Goal: Task Accomplishment & Management: Complete application form

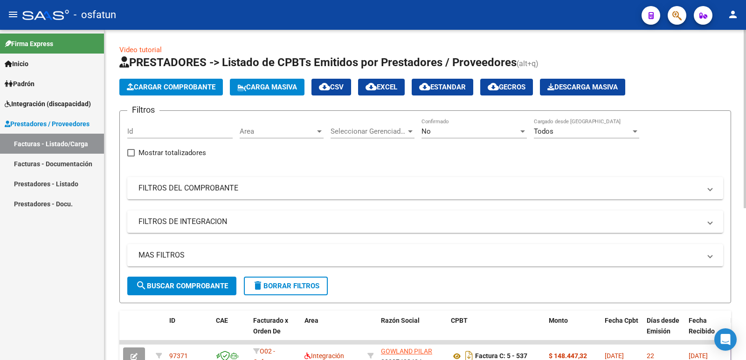
click at [203, 85] on span "Cargar Comprobante" at bounding box center [171, 87] width 89 height 8
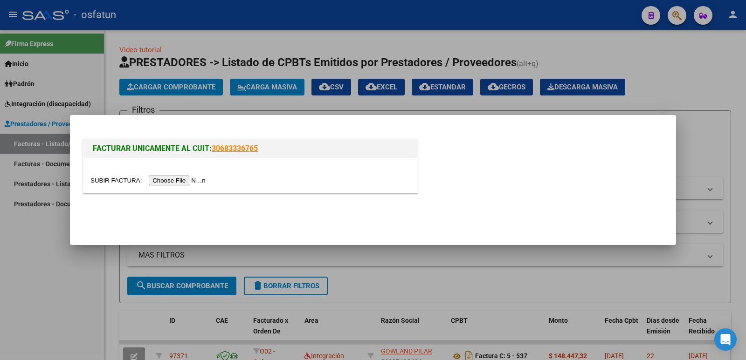
click at [185, 184] on input "file" at bounding box center [149, 181] width 118 height 10
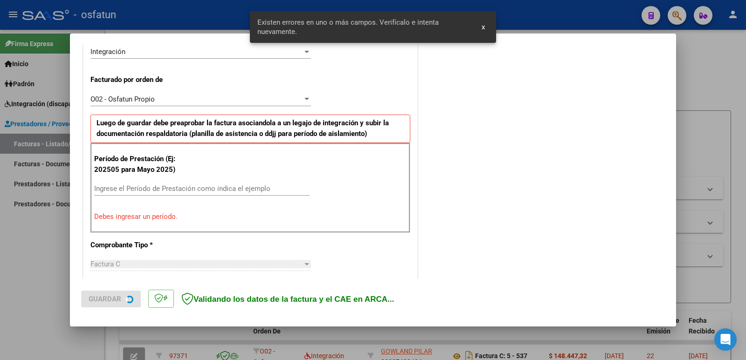
scroll to position [254, 0]
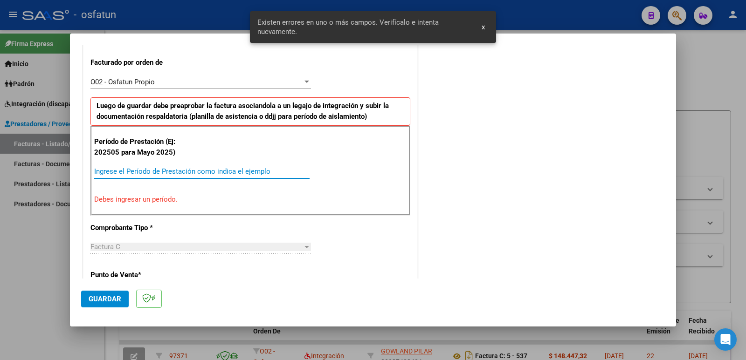
click at [226, 171] on input "Ingrese el Período de Prestación como indica el ejemplo" at bounding box center [201, 171] width 215 height 8
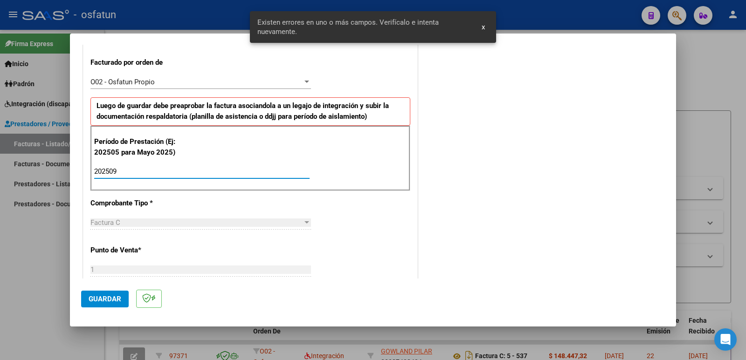
type input "202509"
click at [99, 297] on span "Guardar" at bounding box center [105, 299] width 33 height 8
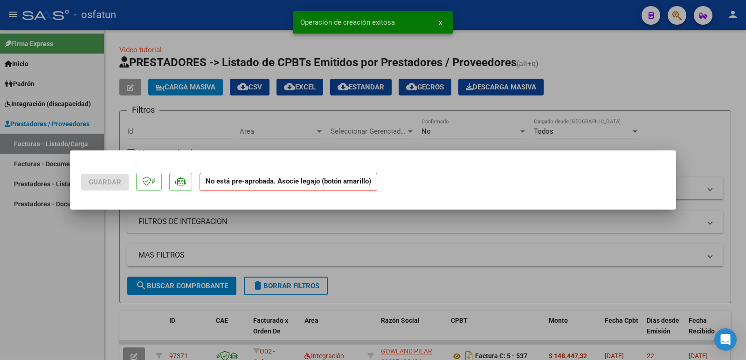
scroll to position [0, 0]
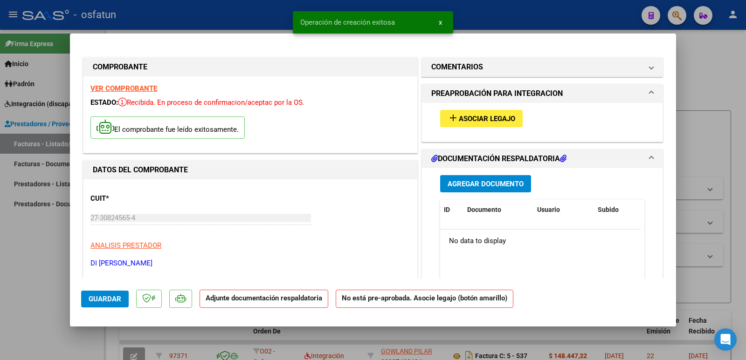
click at [475, 119] on span "Asociar Legajo" at bounding box center [486, 119] width 56 height 8
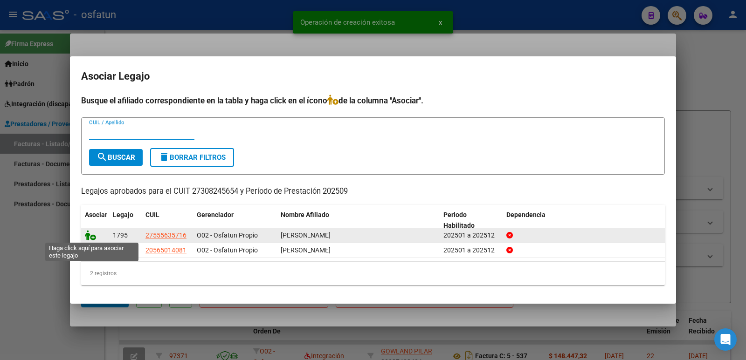
click at [90, 236] on icon at bounding box center [90, 235] width 11 height 10
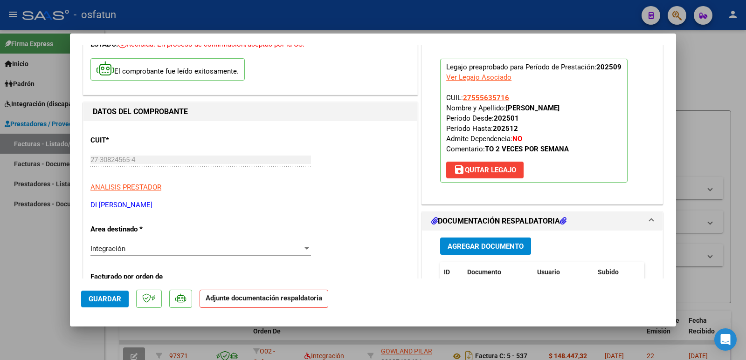
scroll to position [140, 0]
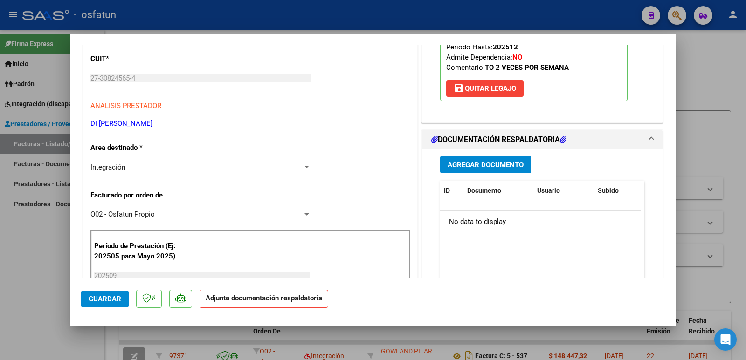
click at [487, 161] on span "Agregar Documento" at bounding box center [485, 165] width 76 height 8
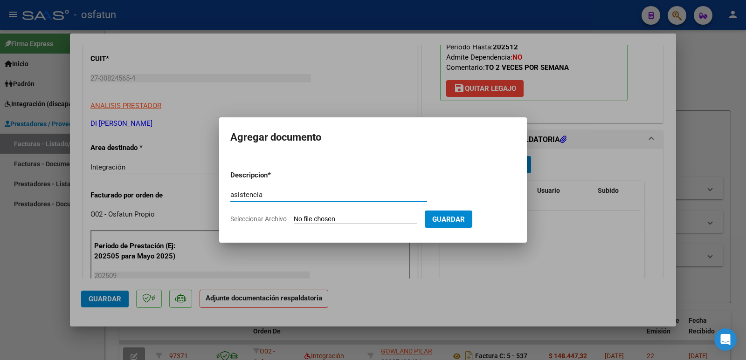
type input "asistencia"
click at [338, 220] on input "Seleccionar Archivo" at bounding box center [355, 219] width 123 height 9
type input "C:\fakepath\Asist [PERSON_NAME].pdf"
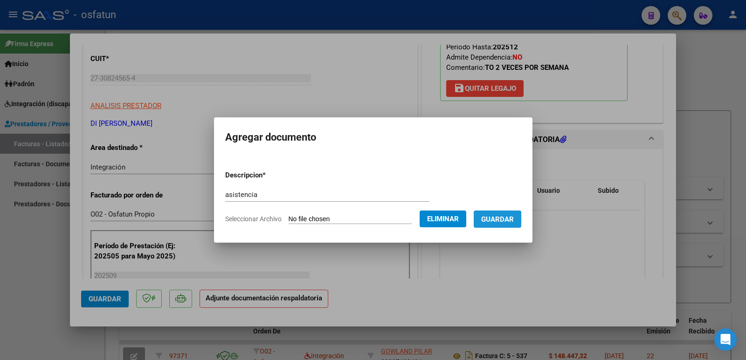
click at [493, 220] on span "Guardar" at bounding box center [497, 219] width 33 height 8
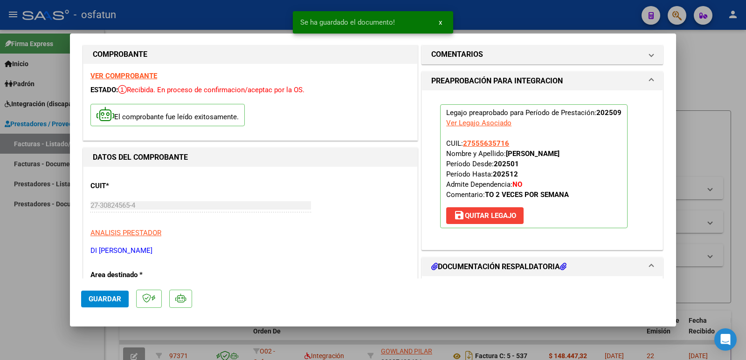
scroll to position [0, 0]
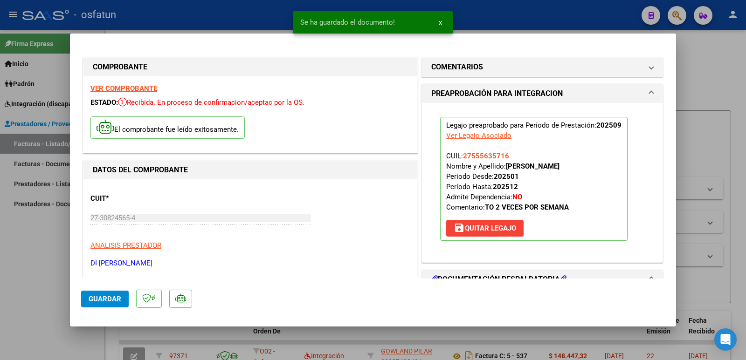
click at [105, 302] on span "Guardar" at bounding box center [105, 299] width 33 height 8
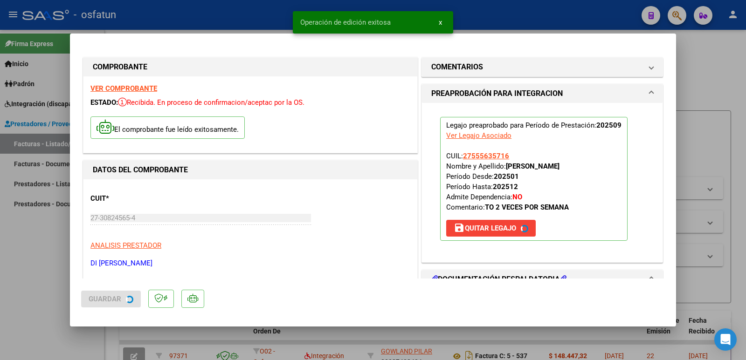
click at [105, 302] on span "Guardar" at bounding box center [105, 299] width 33 height 8
click at [14, 246] on div at bounding box center [373, 180] width 746 height 360
type input "$ 0,00"
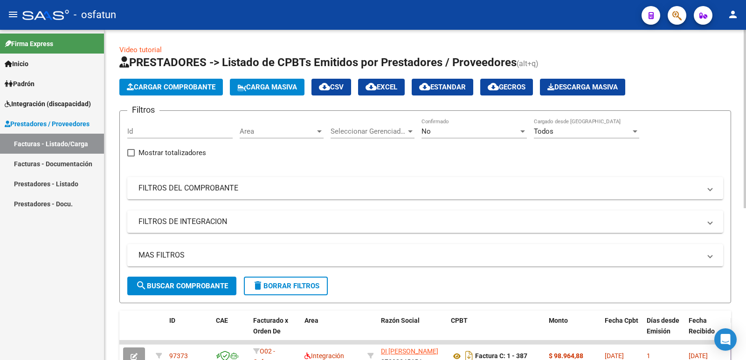
click at [175, 91] on button "Cargar Comprobante" at bounding box center [170, 87] width 103 height 17
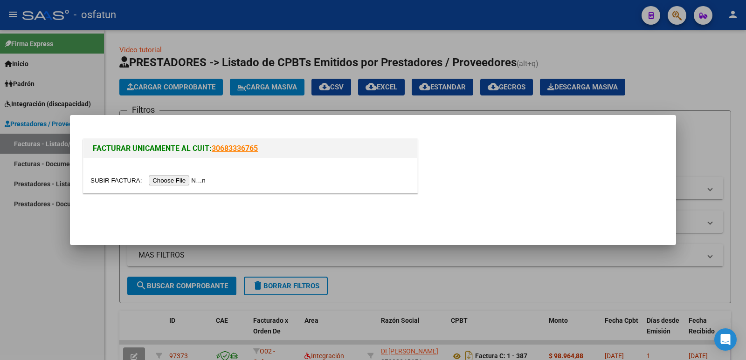
click at [192, 178] on input "file" at bounding box center [149, 181] width 118 height 10
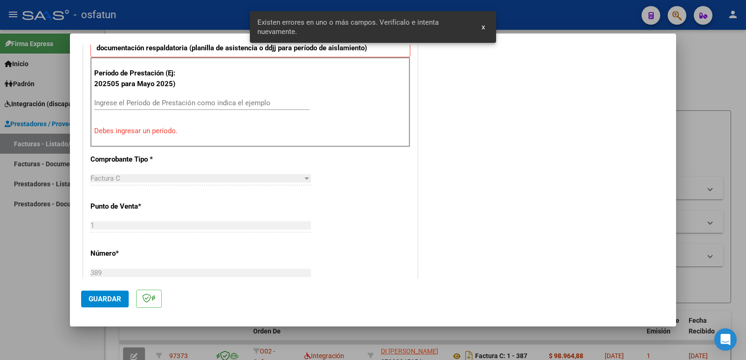
scroll to position [301, 0]
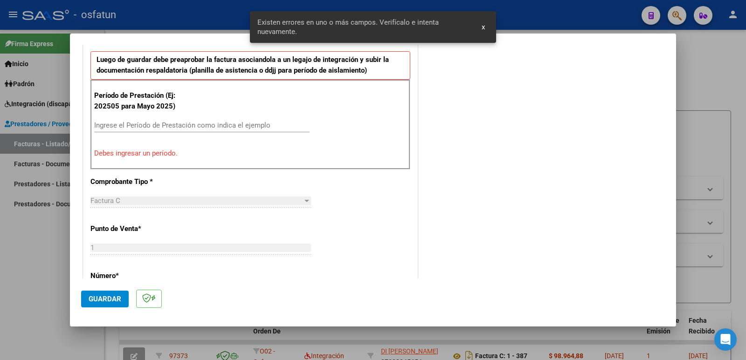
click at [186, 123] on input "Ingrese el Período de Prestación como indica el ejemplo" at bounding box center [201, 125] width 215 height 8
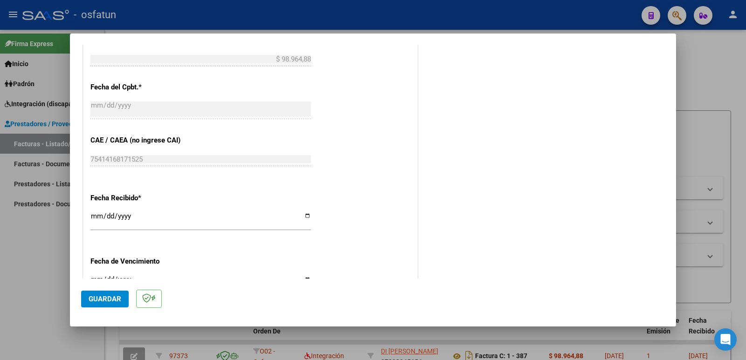
scroll to position [652, 0]
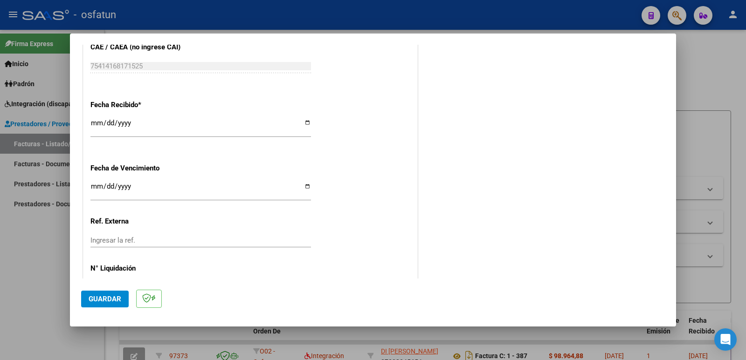
type input "202509"
click at [107, 299] on span "Guardar" at bounding box center [105, 299] width 33 height 8
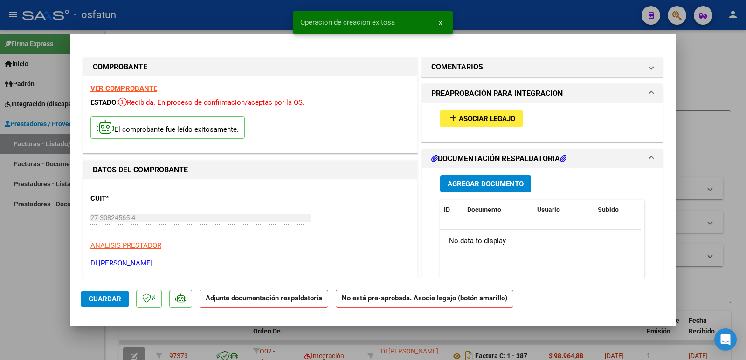
click at [472, 123] on span "Asociar Legajo" at bounding box center [486, 119] width 56 height 8
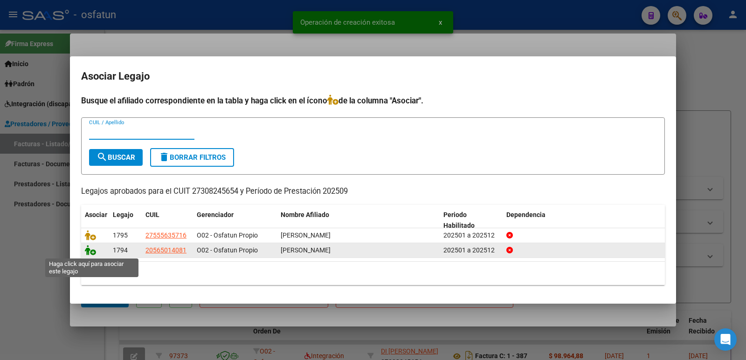
click at [91, 252] on icon at bounding box center [90, 250] width 11 height 10
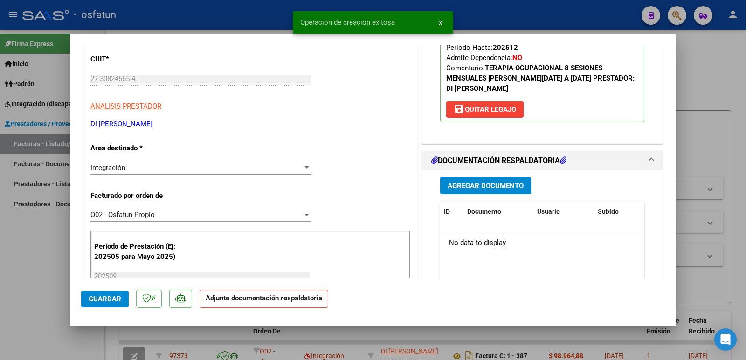
scroll to position [140, 0]
click at [479, 188] on span "Agregar Documento" at bounding box center [485, 185] width 76 height 8
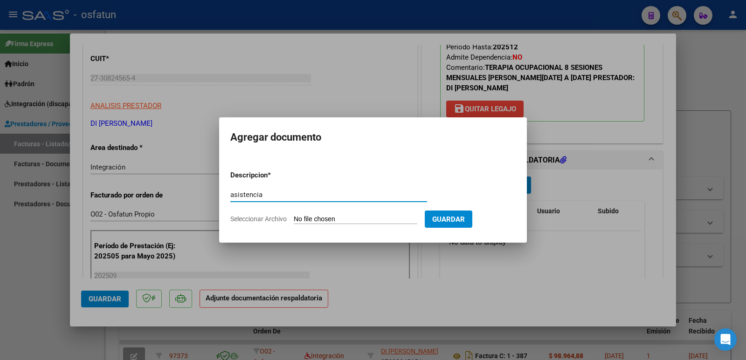
type input "asistencia"
click at [329, 225] on form "Descripcion * asistencia Escriba aquí una descripcion Seleccionar Archivo Guard…" at bounding box center [372, 197] width 285 height 68
click at [330, 220] on input "Seleccionar Archivo" at bounding box center [355, 219] width 123 height 9
type input "C:\fakepath\Asist Sept [PERSON_NAME] .pdf"
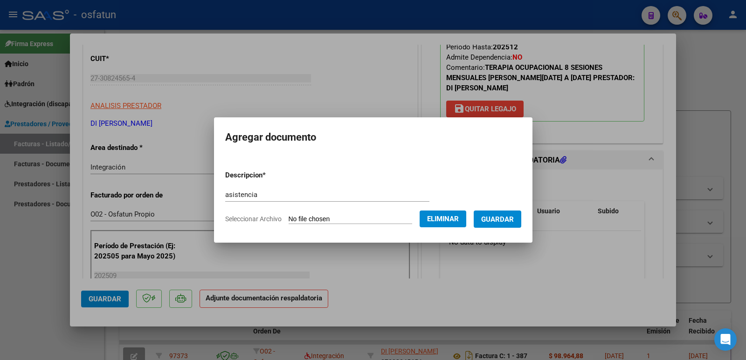
click at [505, 224] on button "Guardar" at bounding box center [497, 219] width 48 height 17
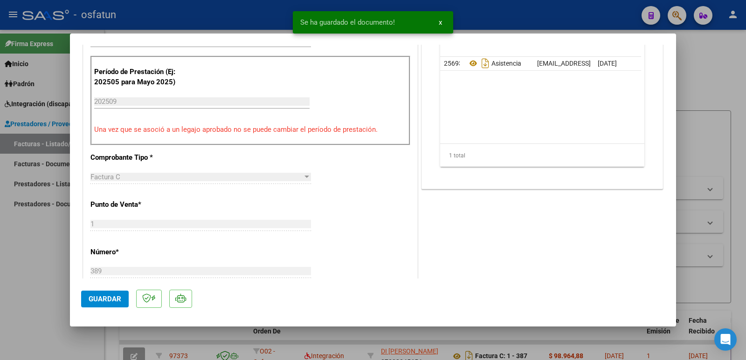
scroll to position [326, 0]
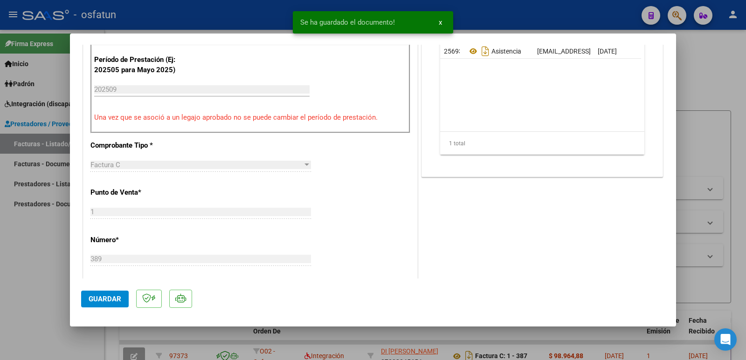
click at [116, 300] on span "Guardar" at bounding box center [105, 299] width 33 height 8
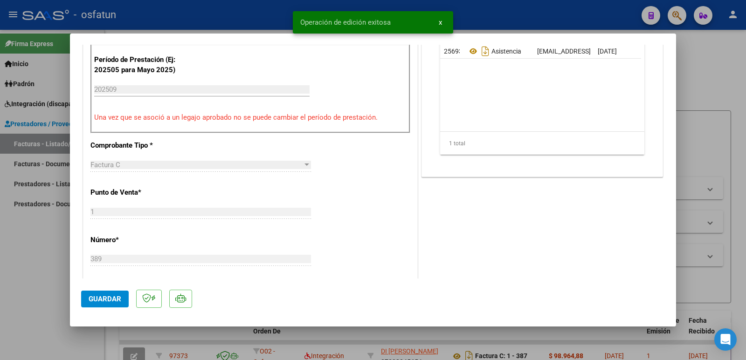
click at [32, 280] on div at bounding box center [373, 180] width 746 height 360
type input "$ 0,00"
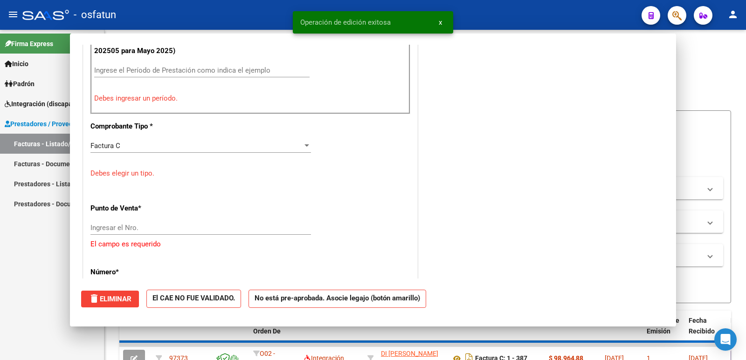
scroll to position [307, 0]
